Goal: Transaction & Acquisition: Purchase product/service

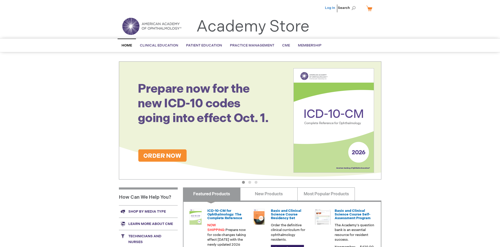
click at [331, 8] on link "Log In" at bounding box center [330, 8] width 10 height 4
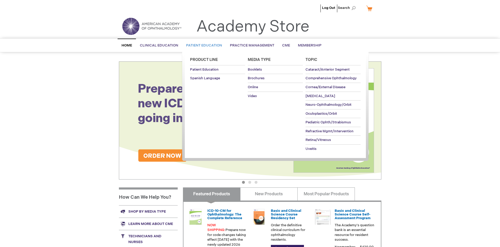
click at [203, 45] on span "Patient Education" at bounding box center [204, 45] width 36 height 4
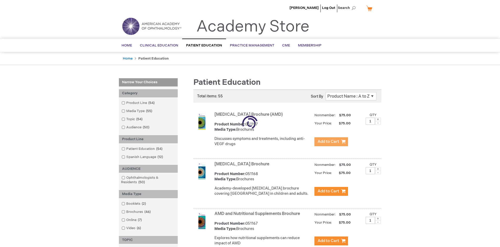
click at [331, 142] on span "Add to Cart" at bounding box center [329, 141] width 22 height 5
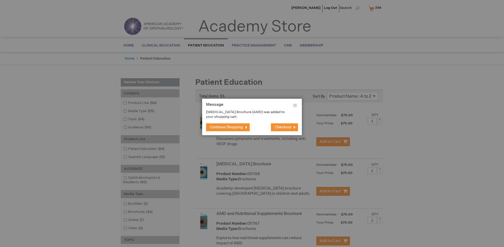
click at [227, 127] on span "Continue Shopping" at bounding box center [226, 127] width 33 height 4
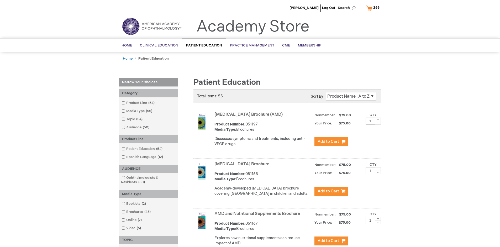
click at [258, 216] on link "AMD and Nutritional Supplements Brochure" at bounding box center [257, 213] width 86 height 5
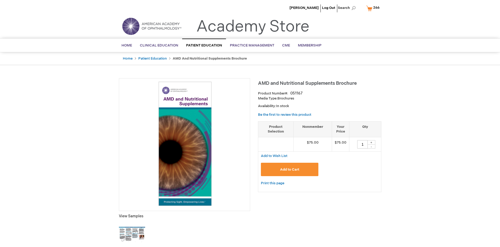
type input "1"
click at [290, 169] on span "Add to Cart" at bounding box center [289, 169] width 19 height 4
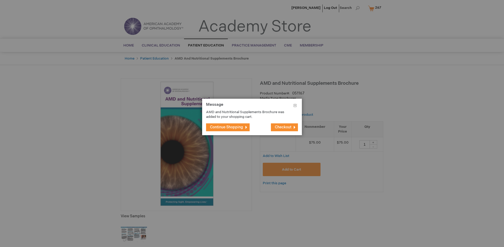
click at [227, 127] on span "Continue Shopping" at bounding box center [226, 127] width 33 height 4
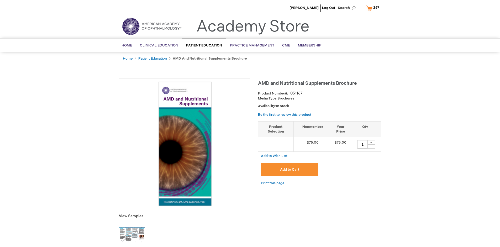
click at [374, 8] on span "267" at bounding box center [376, 8] width 6 height 4
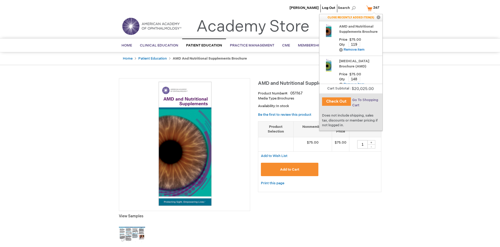
click at [365, 100] on span "Go To Shopping Cart" at bounding box center [365, 102] width 26 height 9
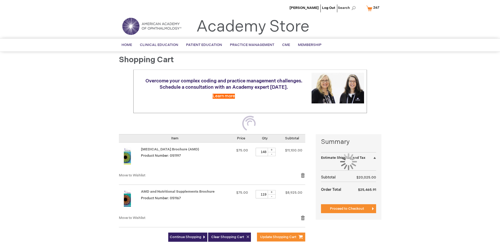
select select "US"
select select "41"
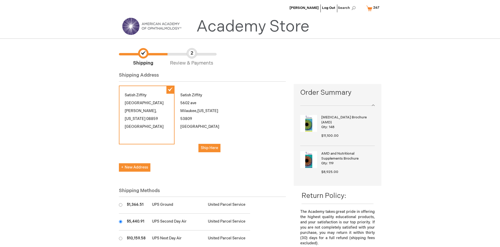
click at [120, 222] on input "radio" at bounding box center [120, 221] width 3 height 3
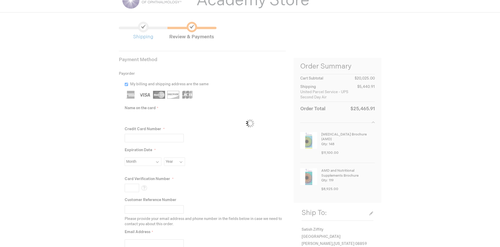
scroll to position [24, 0]
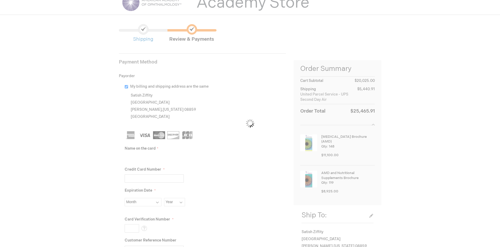
click at [154, 157] on input "Name on the card" at bounding box center [154, 157] width 59 height 8
